Goal: Information Seeking & Learning: Learn about a topic

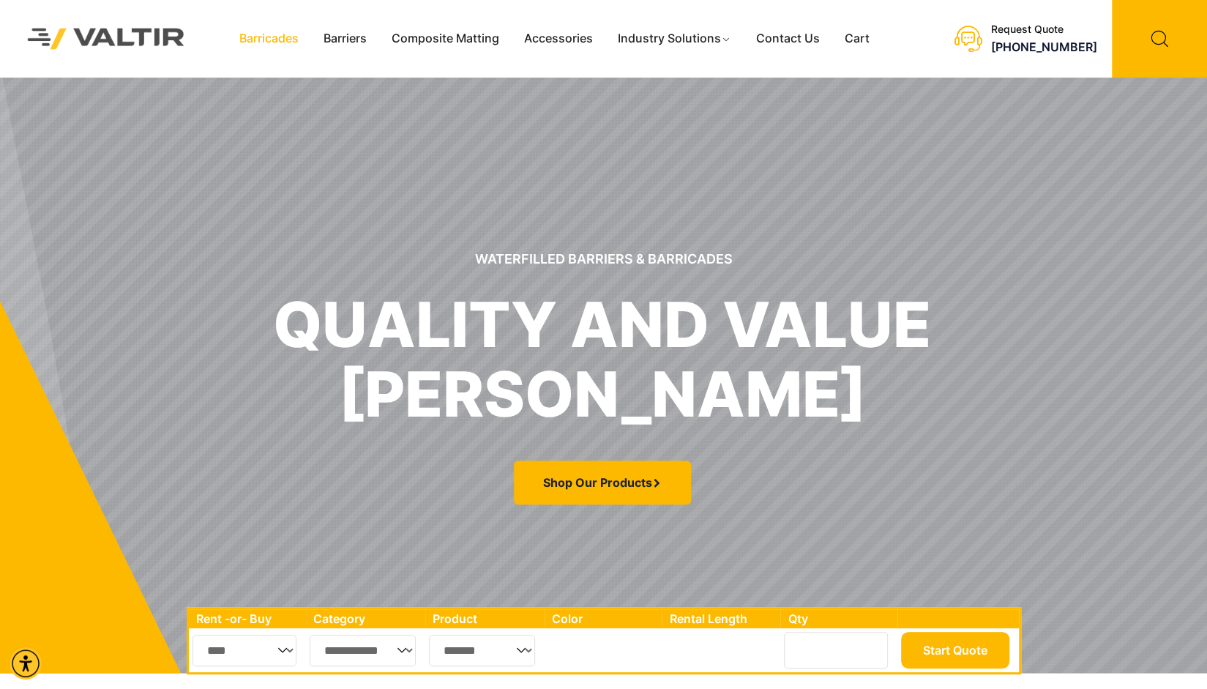
click at [282, 36] on link "Barricades" at bounding box center [269, 39] width 84 height 22
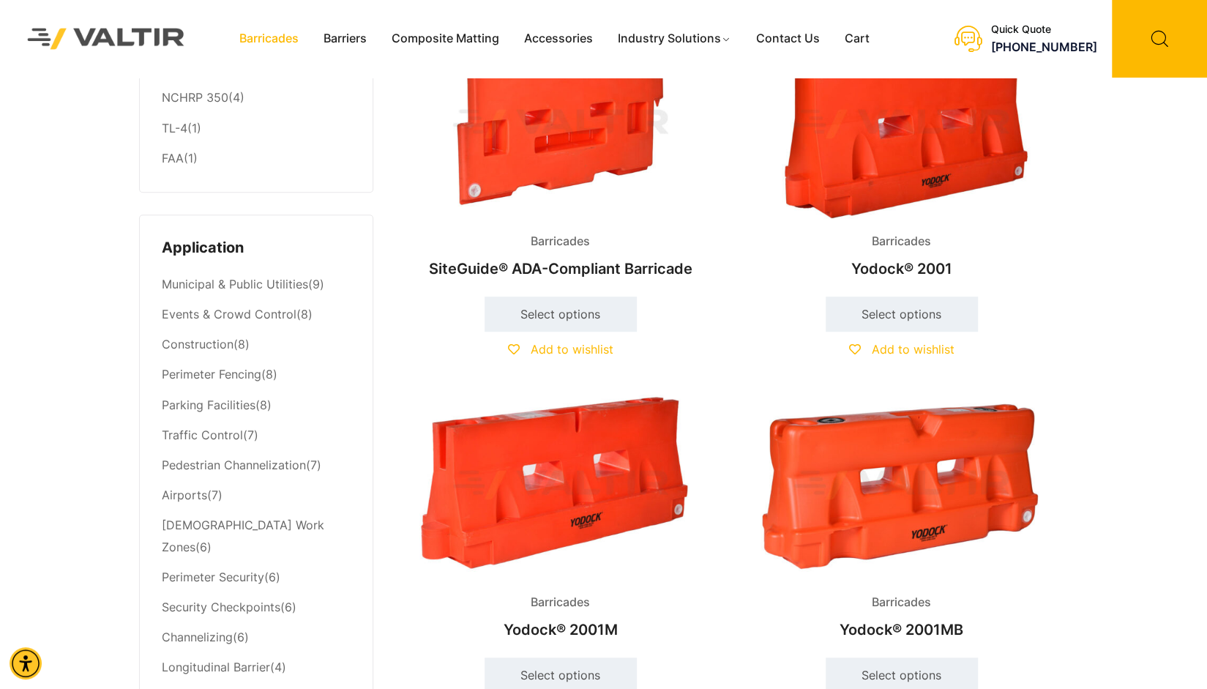
scroll to position [585, 0]
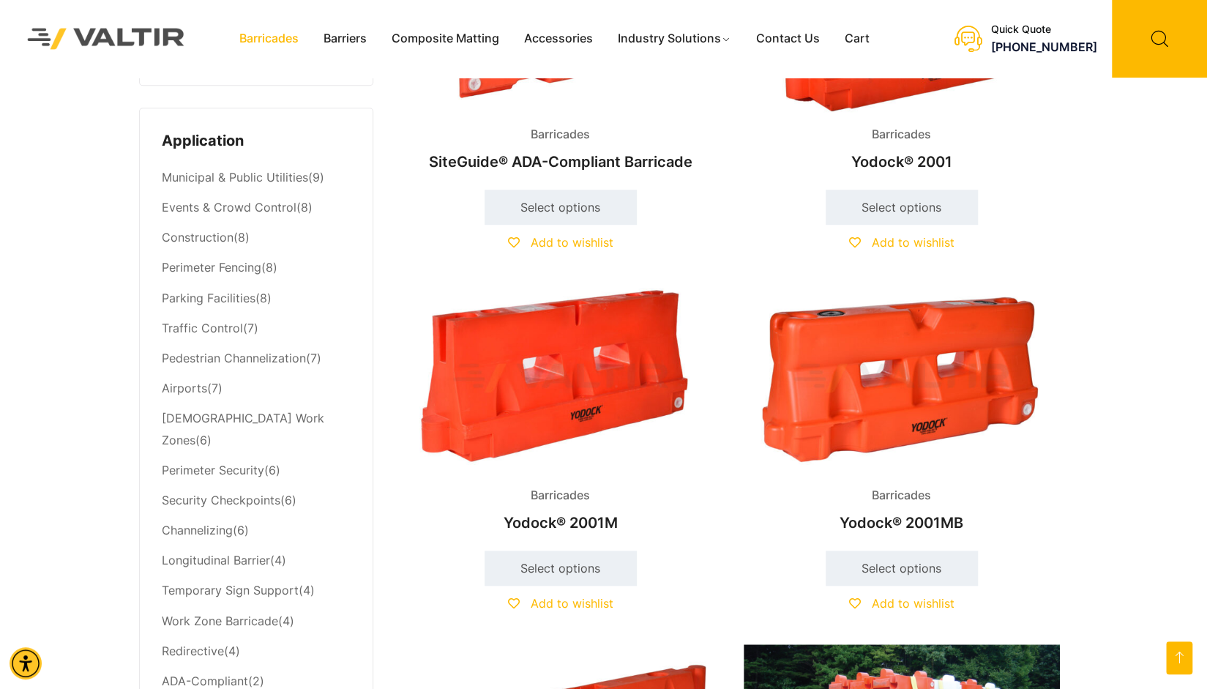
click at [888, 390] on img at bounding box center [901, 378] width 316 height 190
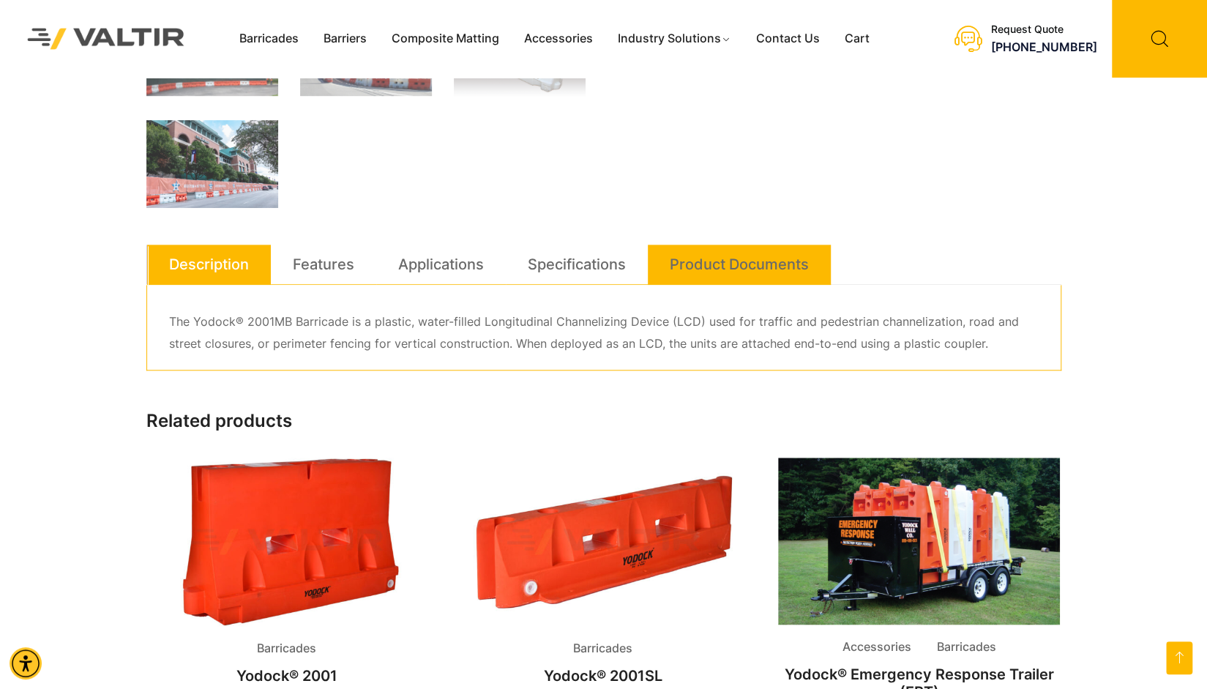
scroll to position [732, 0]
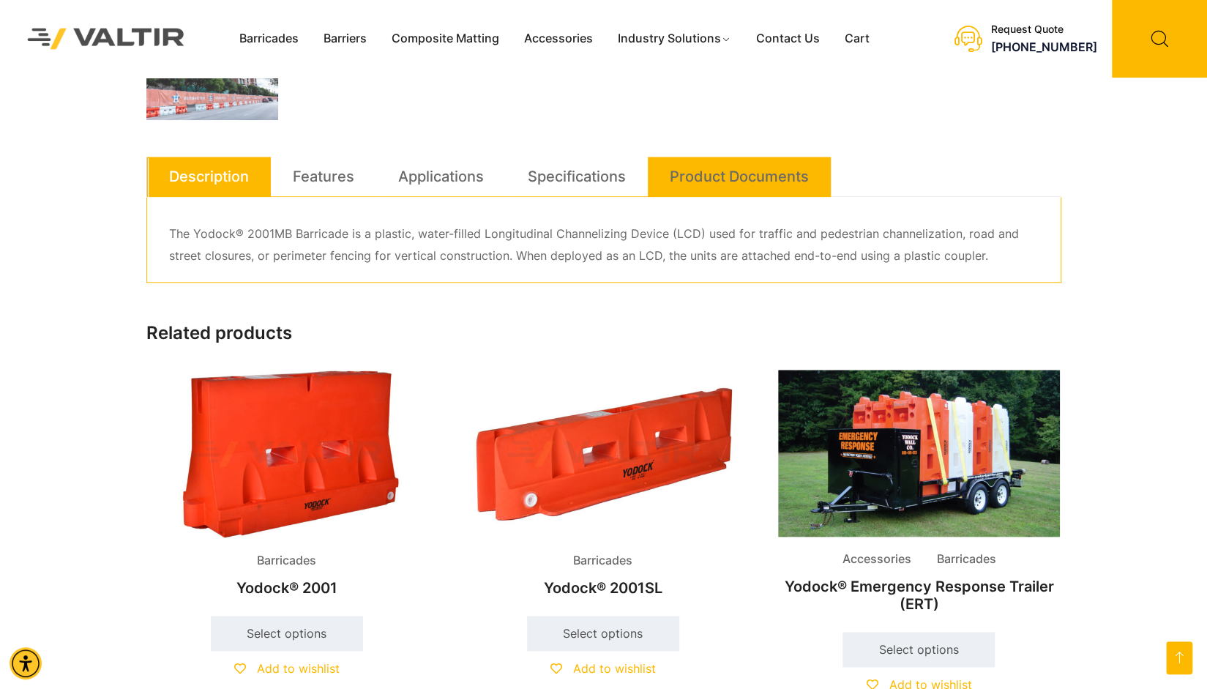
click at [713, 175] on link "Product Documents" at bounding box center [739, 177] width 139 height 40
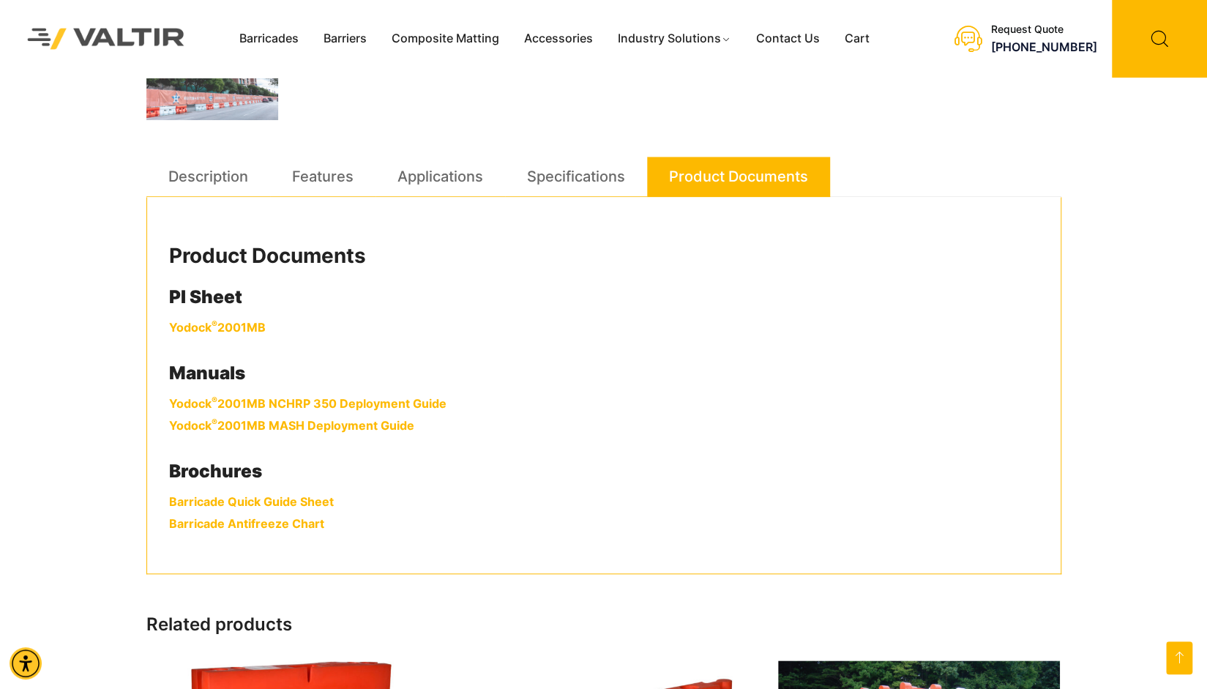
click at [221, 326] on link "Yodock ® 2001MB" at bounding box center [217, 327] width 97 height 15
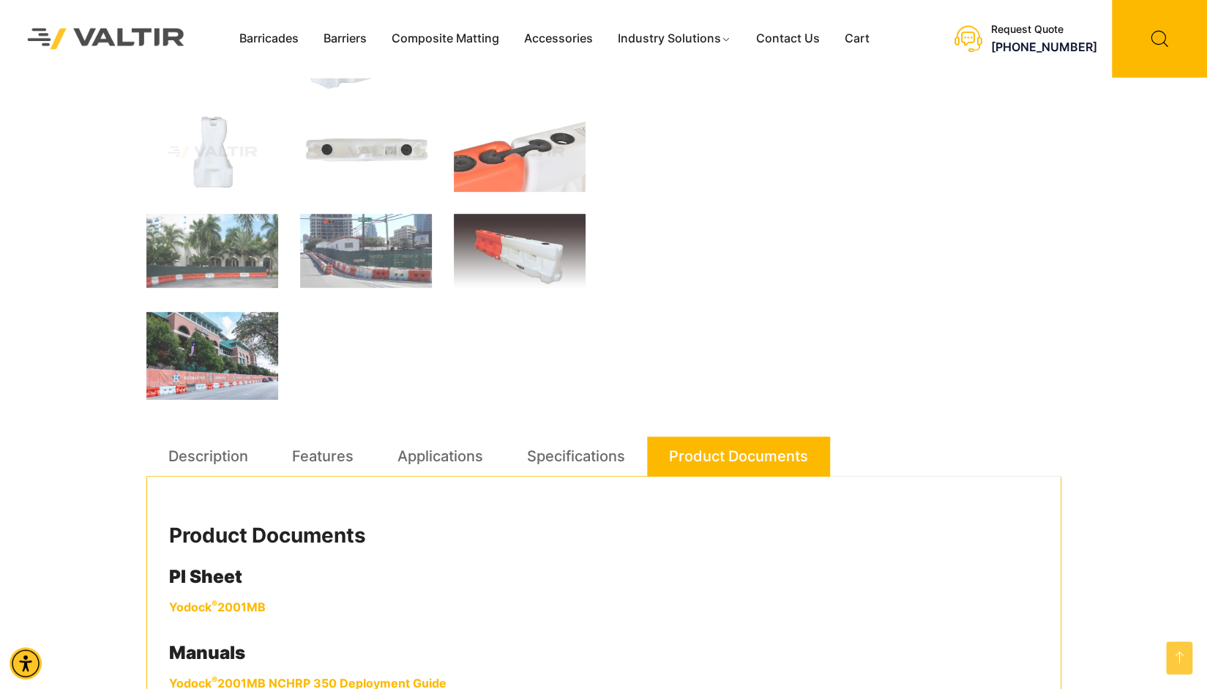
scroll to position [366, 0]
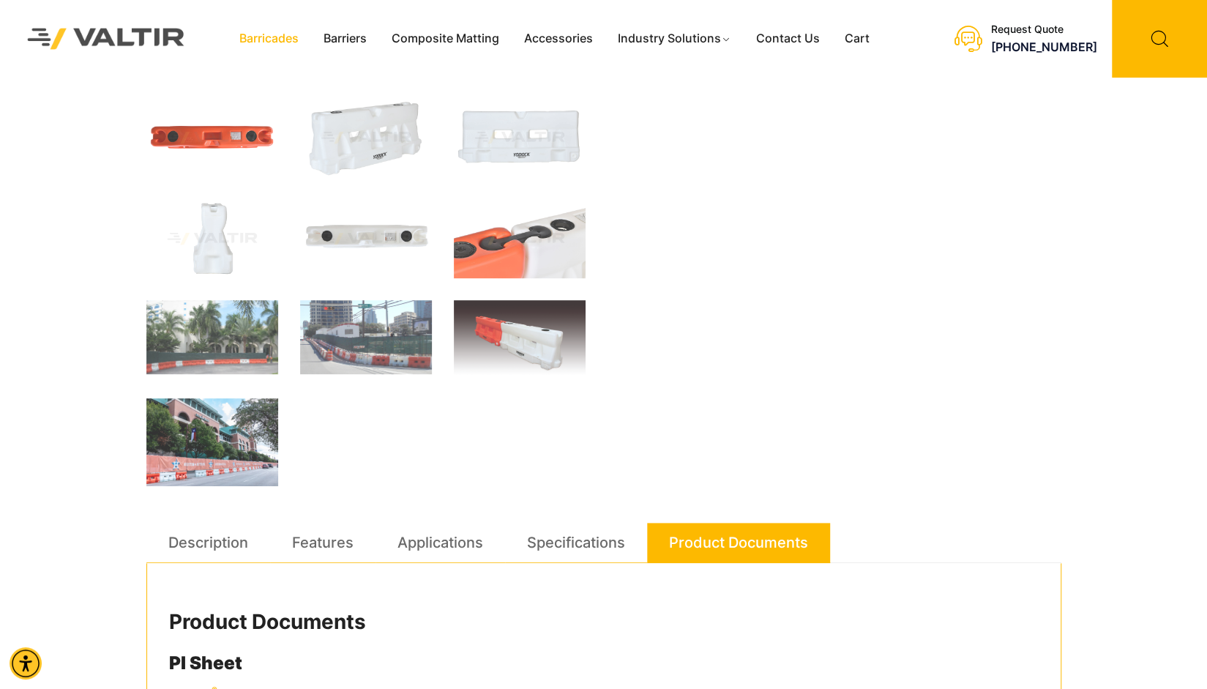
click at [252, 42] on link "Barricades" at bounding box center [269, 39] width 84 height 22
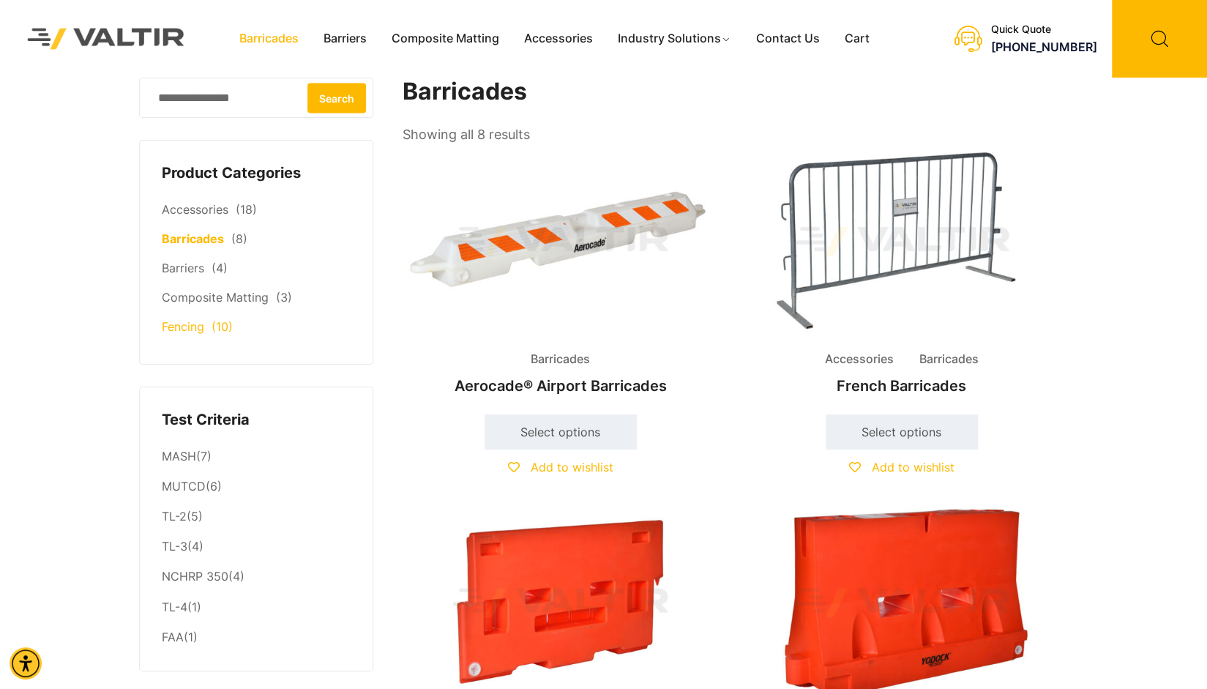
click at [186, 328] on link "Fencing" at bounding box center [183, 326] width 42 height 15
